Goal: Use online tool/utility: Utilize a website feature to perform a specific function

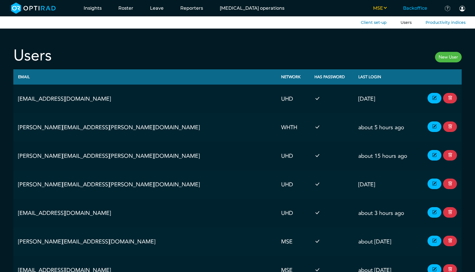
scroll to position [766, 0]
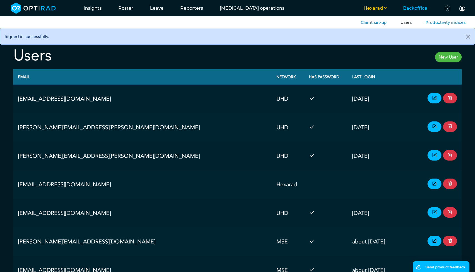
click at [381, 9] on button "Hexarad" at bounding box center [374, 8] width 39 height 7
click at [370, 19] on button "MSE" at bounding box center [372, 17] width 44 height 10
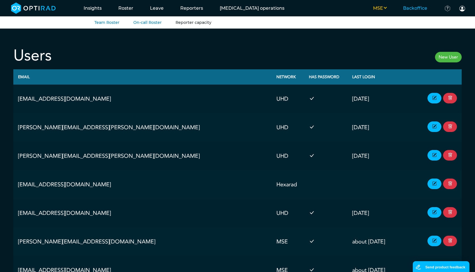
click at [177, 23] on link "Reporter capacity" at bounding box center [193, 22] width 36 height 5
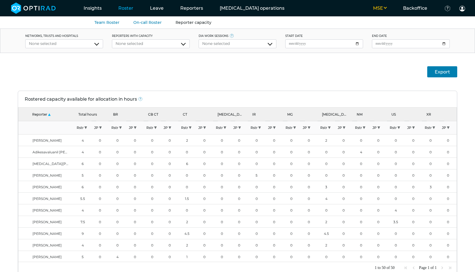
click at [85, 44] on div "None selected" at bounding box center [64, 44] width 70 height 6
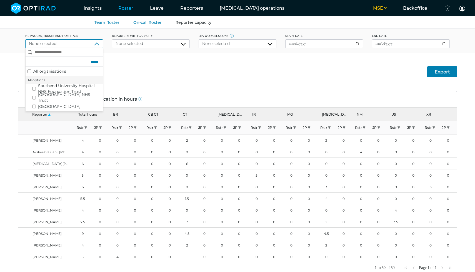
click at [222, 73] on div "Export" at bounding box center [237, 72] width 475 height 38
